Goal: Find specific page/section: Find specific page/section

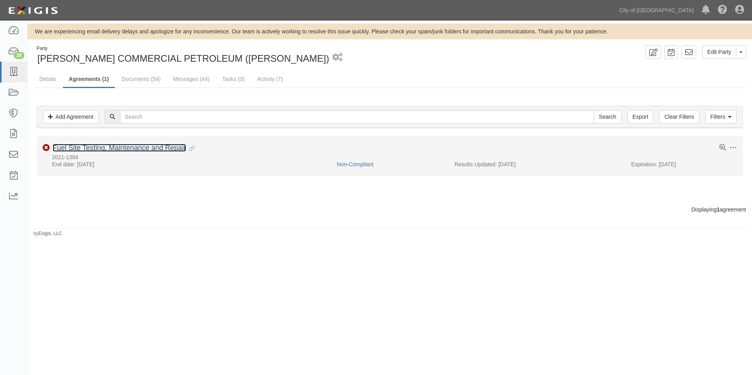
click at [121, 147] on link "Fuel Site Testing, Maintenance and Repair" at bounding box center [119, 148] width 133 height 8
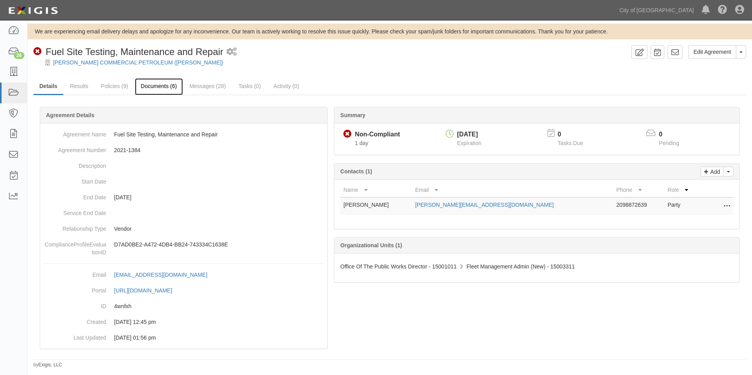
click at [163, 90] on link "Documents (6)" at bounding box center [159, 86] width 48 height 17
